Goal: Find specific page/section: Find specific page/section

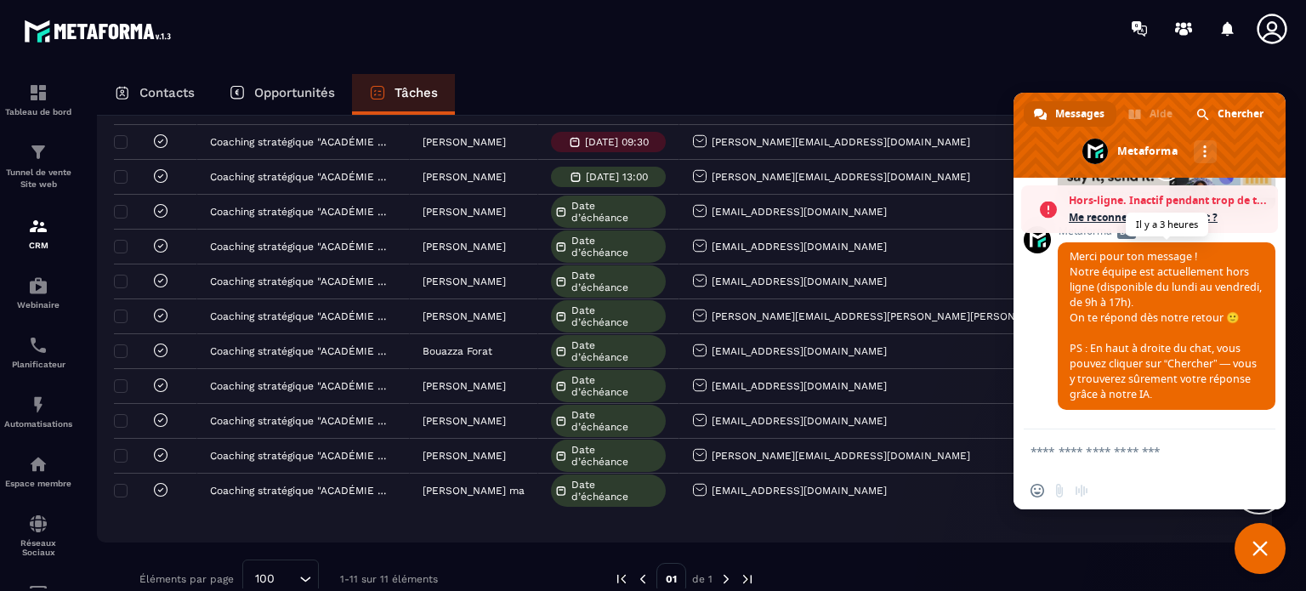
scroll to position [18024, 0]
click at [548, 54] on div at bounding box center [753, 28] width 1106 height 57
click at [177, 94] on p "Contacts" at bounding box center [166, 92] width 55 height 15
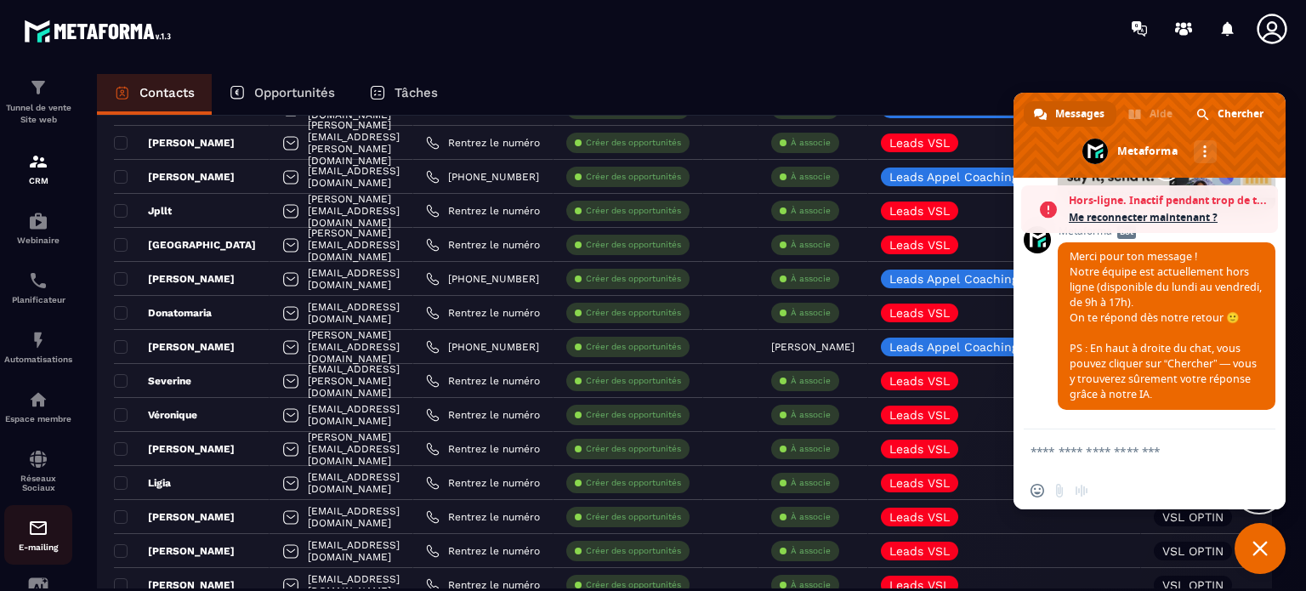
scroll to position [194, 0]
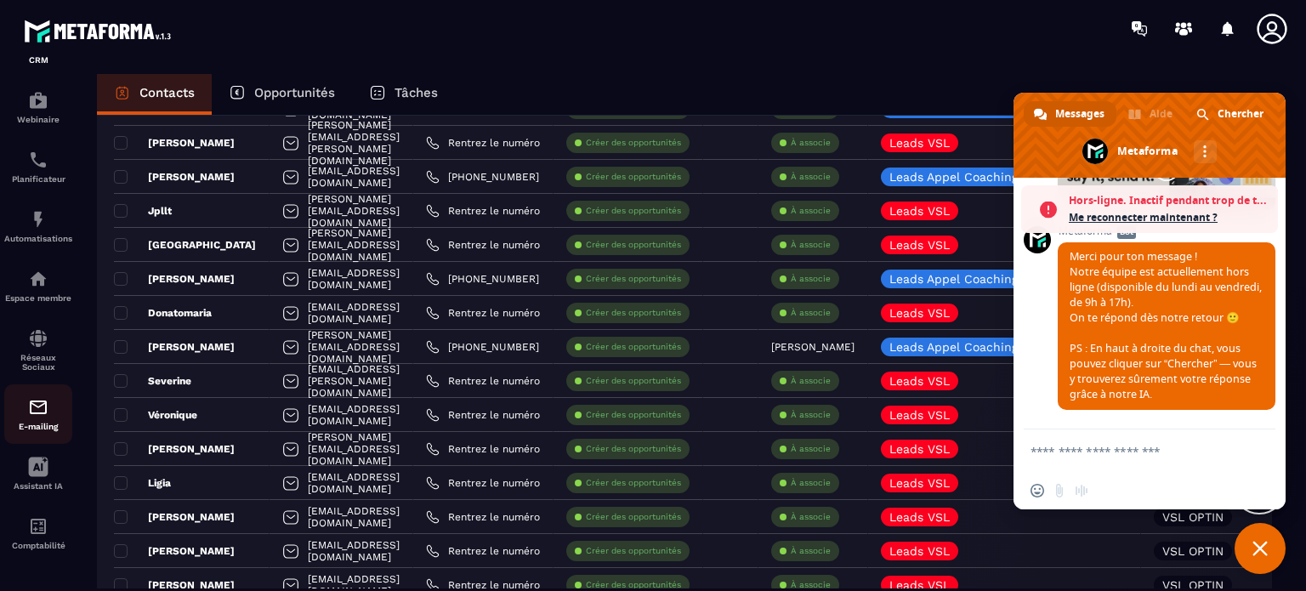
click at [45, 402] on img at bounding box center [38, 407] width 20 height 20
click at [1254, 537] on span "Fermer le chat" at bounding box center [1260, 548] width 51 height 51
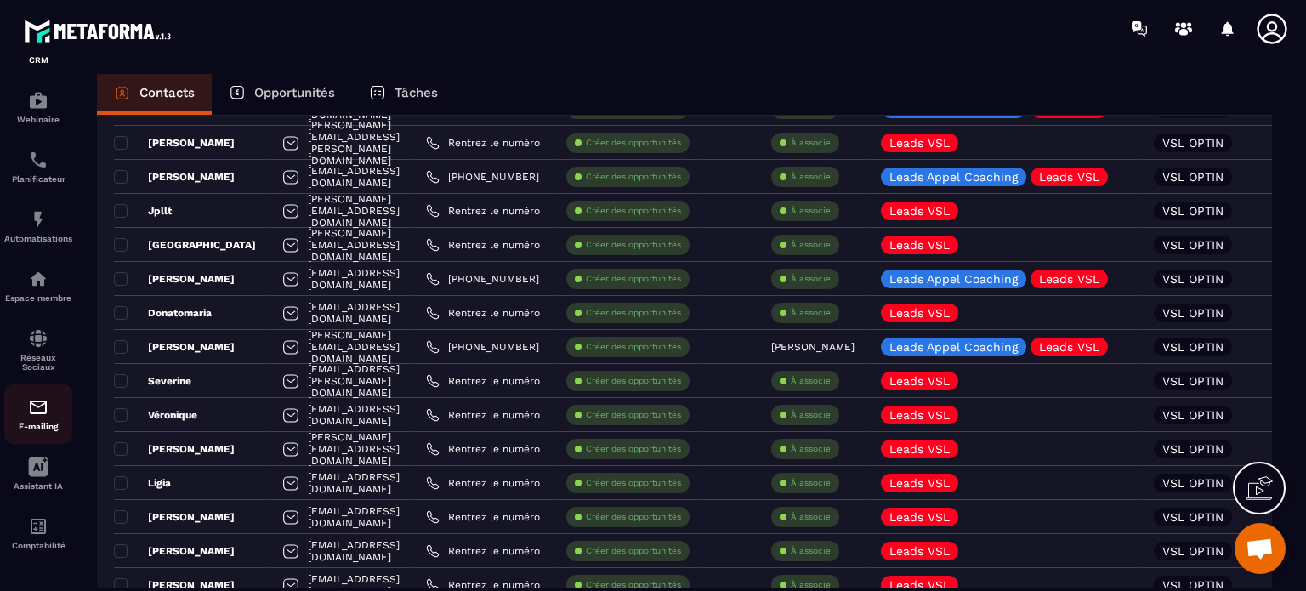
click at [34, 404] on img at bounding box center [38, 407] width 20 height 20
